Goal: Task Accomplishment & Management: Manage account settings

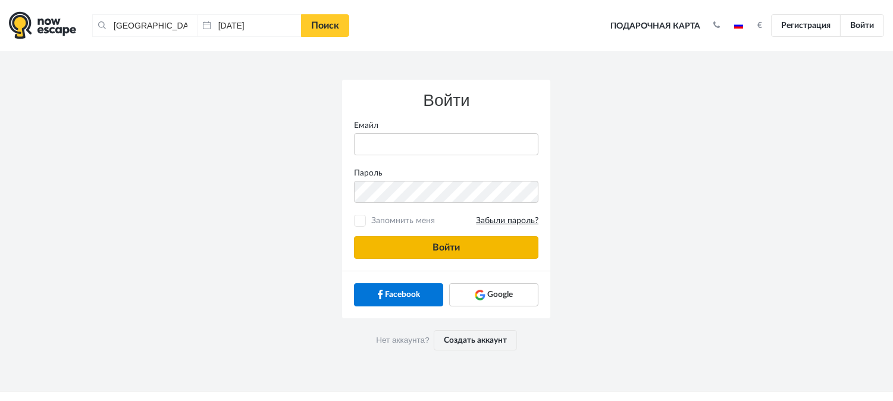
type input "[PERSON_NAME][EMAIL_ADDRESS][DOMAIN_NAME]"
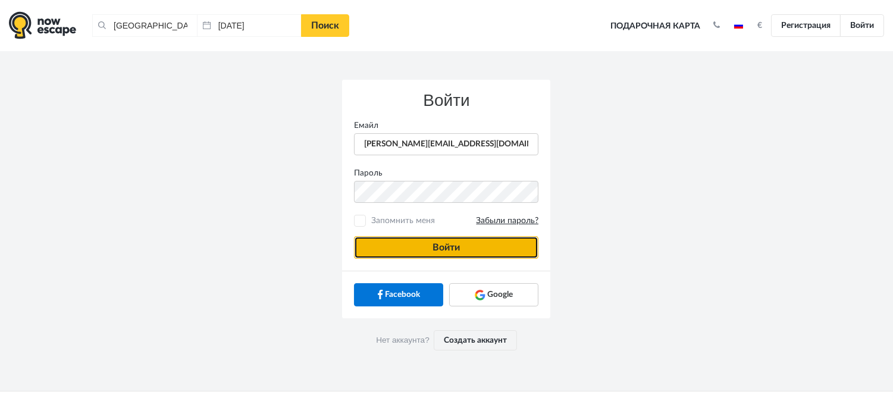
click at [482, 255] on button "Войти" at bounding box center [446, 247] width 184 height 23
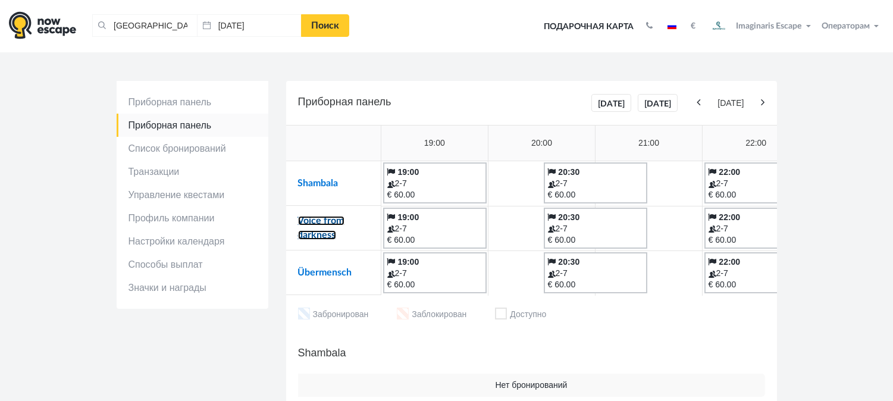
click at [325, 224] on link "Voice from darkness" at bounding box center [321, 228] width 46 height 24
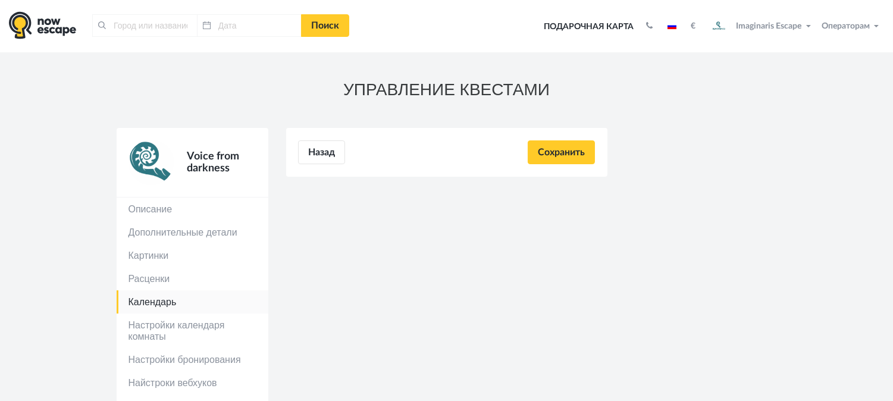
type input "[GEOGRAPHIC_DATA], [GEOGRAPHIC_DATA]"
type input "[DATE]"
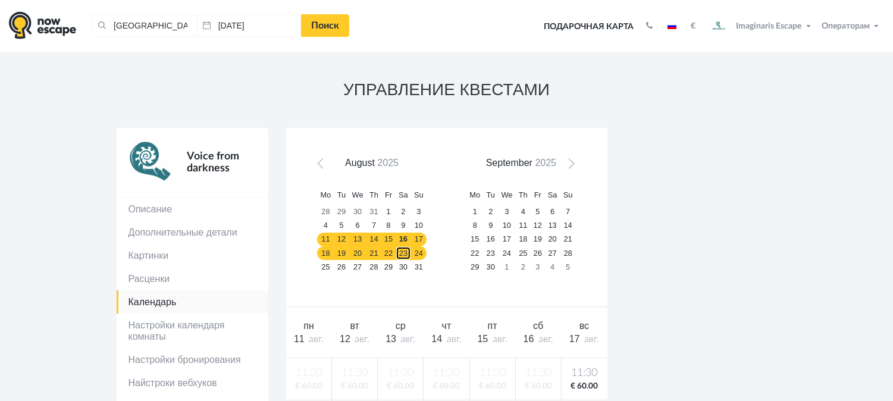
click at [409, 252] on link "23" at bounding box center [402, 253] width 15 height 14
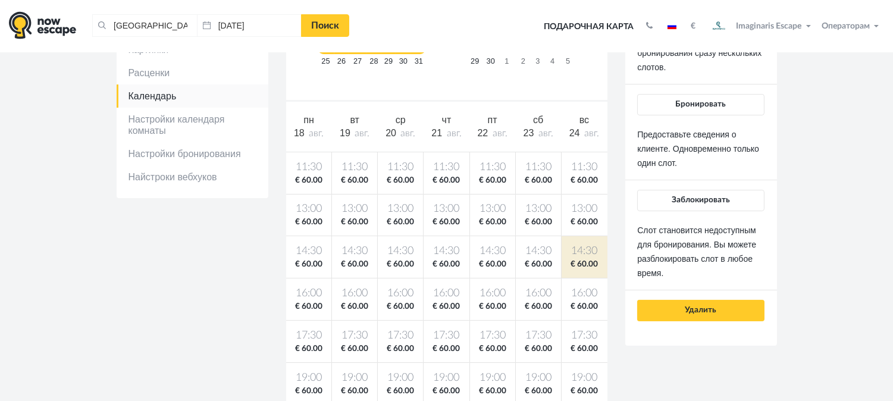
scroll to position [81, 0]
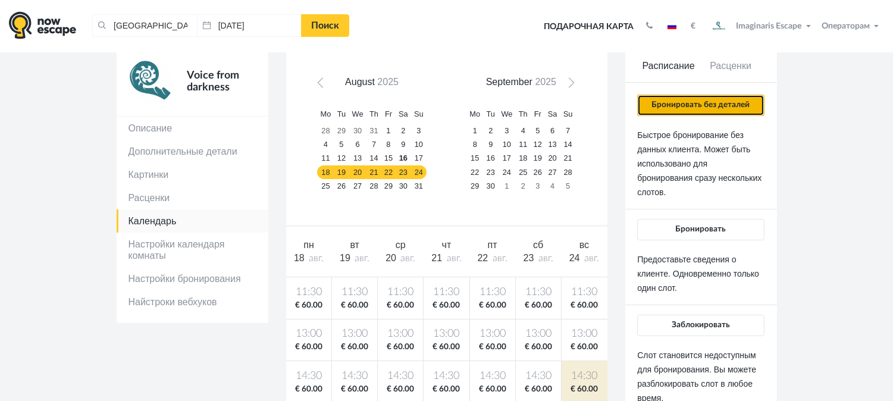
click at [720, 99] on button "Бронировать без деталей" at bounding box center [700, 105] width 127 height 21
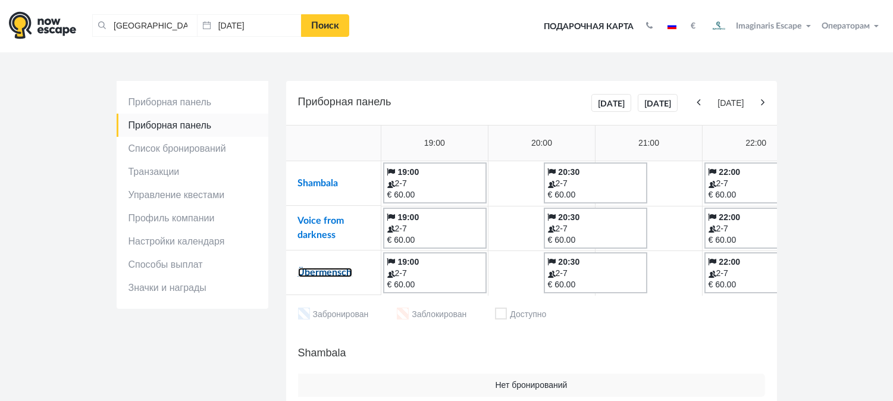
click at [331, 272] on link "Übermensch" at bounding box center [325, 273] width 54 height 10
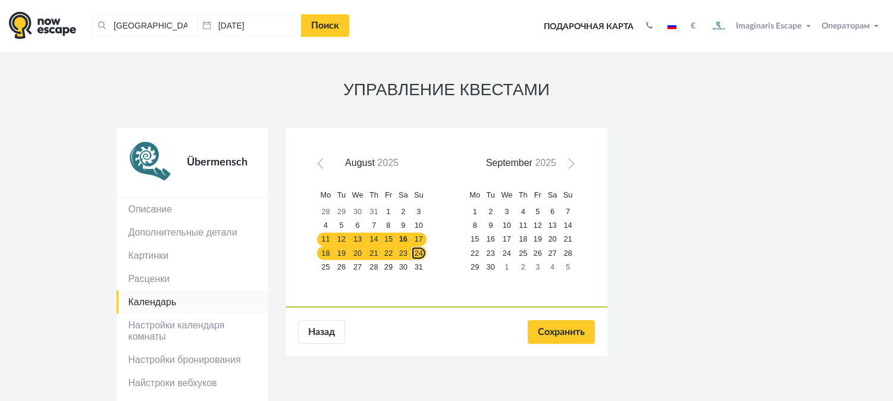
click at [420, 250] on link "24" at bounding box center [418, 253] width 15 height 14
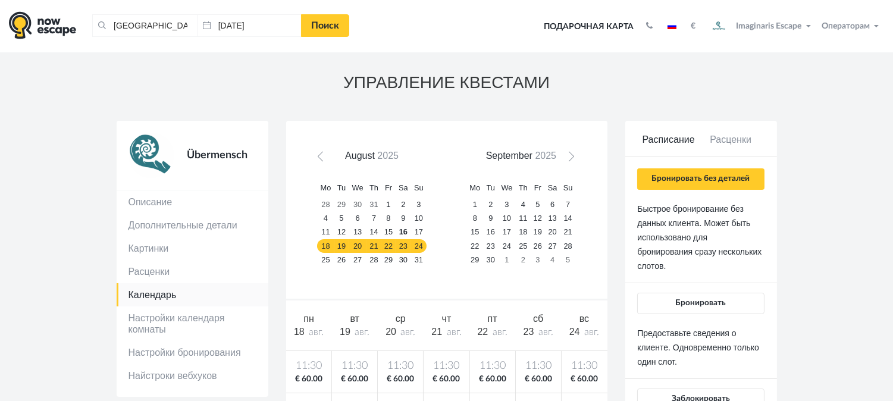
scroll to position [3, 0]
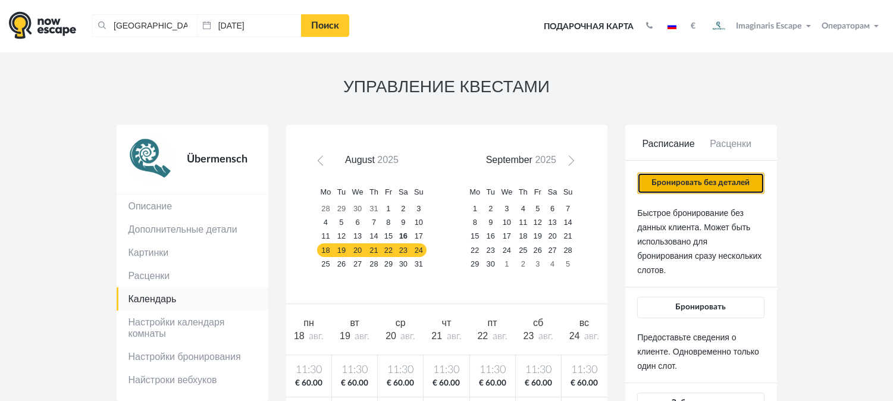
click at [686, 176] on button "Бронировать без деталей" at bounding box center [700, 182] width 127 height 21
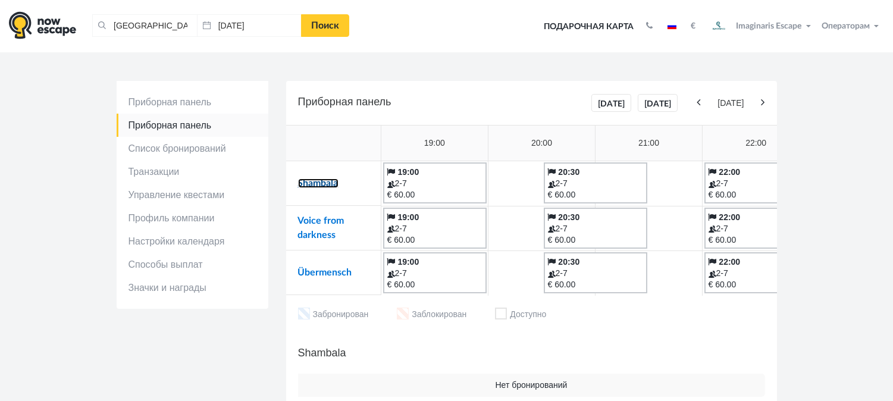
click at [322, 184] on link "Shambala" at bounding box center [318, 183] width 40 height 10
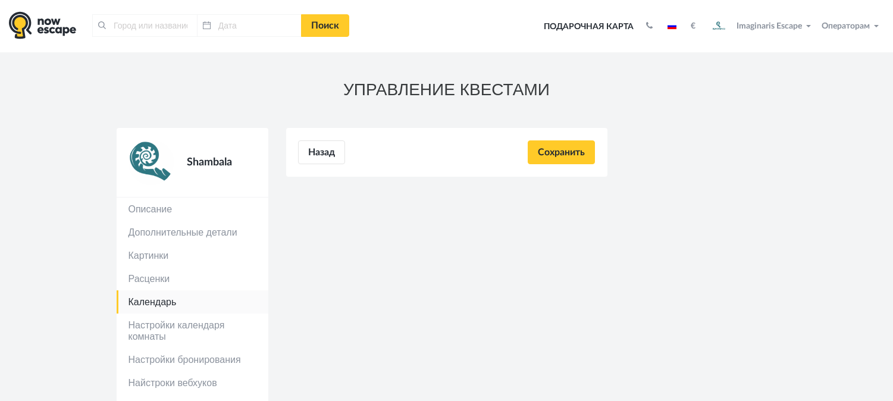
type input "[GEOGRAPHIC_DATA], [GEOGRAPHIC_DATA]"
type input "[DATE]"
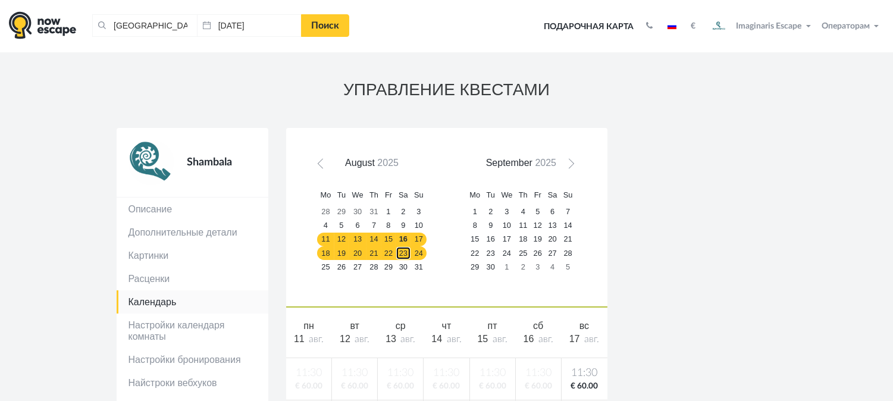
click at [401, 258] on link "23" at bounding box center [402, 253] width 15 height 14
